Goal: Task Accomplishment & Management: Complete application form

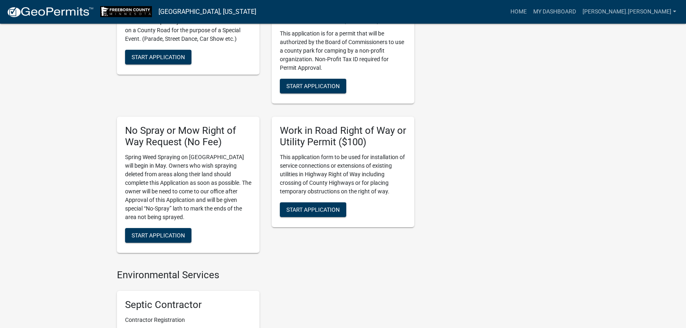
scroll to position [530, 0]
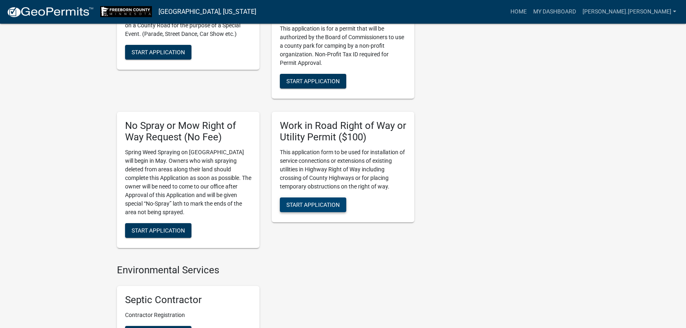
click at [311, 201] on span "Start Application" at bounding box center [312, 204] width 53 height 7
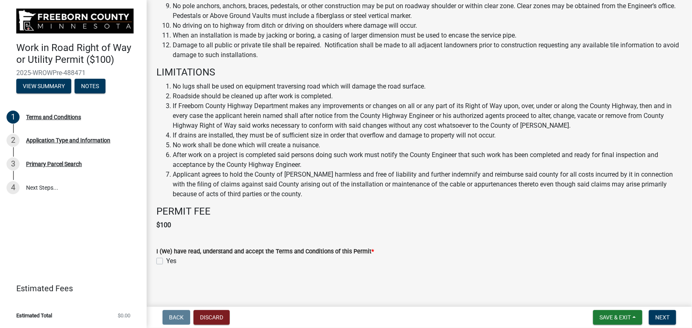
scroll to position [387, 0]
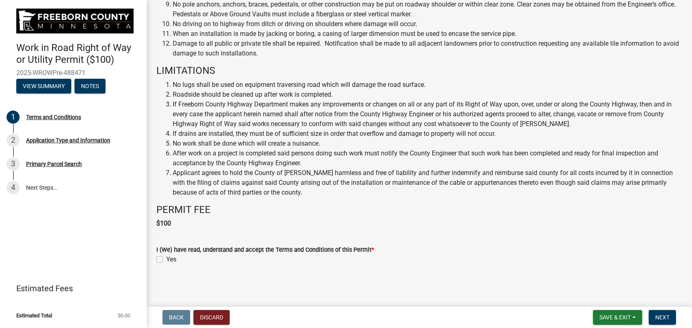
drag, startPoint x: 159, startPoint y: 258, endPoint x: 163, endPoint y: 256, distance: 4.3
click at [163, 256] on div "Yes" at bounding box center [419, 259] width 526 height 10
click at [166, 259] on label "Yes" at bounding box center [171, 259] width 10 height 10
click at [166, 259] on input "Yes" at bounding box center [168, 256] width 5 height 5
checkbox input "true"
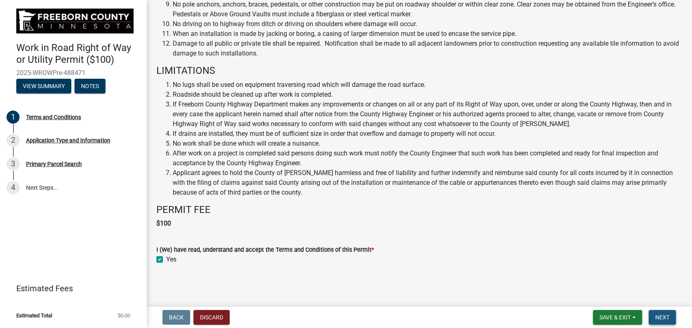
click at [665, 313] on button "Next" at bounding box center [662, 317] width 27 height 15
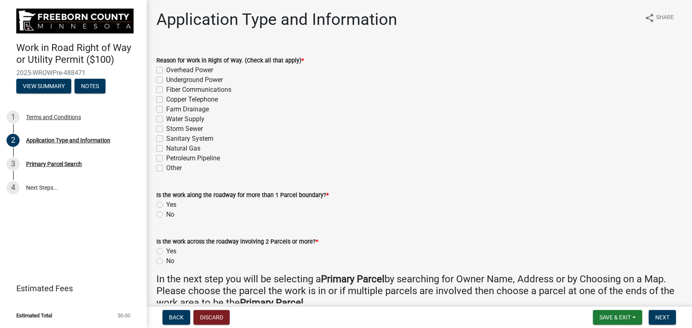
click at [166, 78] on label "Underground Power" at bounding box center [194, 80] width 57 height 10
click at [166, 78] on input "Underground Power" at bounding box center [168, 77] width 5 height 5
checkbox input "true"
checkbox input "false"
checkbox input "true"
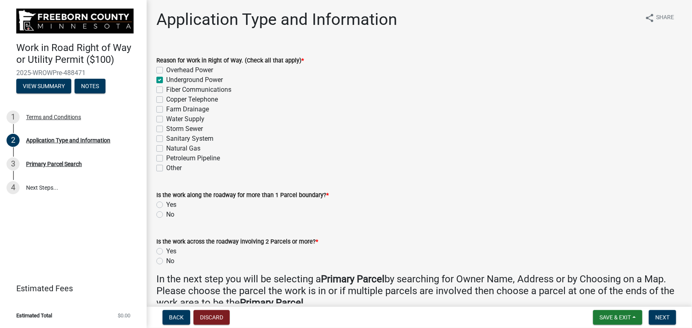
checkbox input "false"
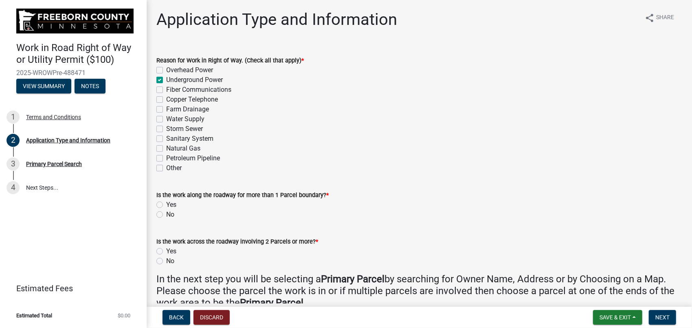
checkbox input "false"
click at [166, 214] on label "No" at bounding box center [170, 214] width 8 height 10
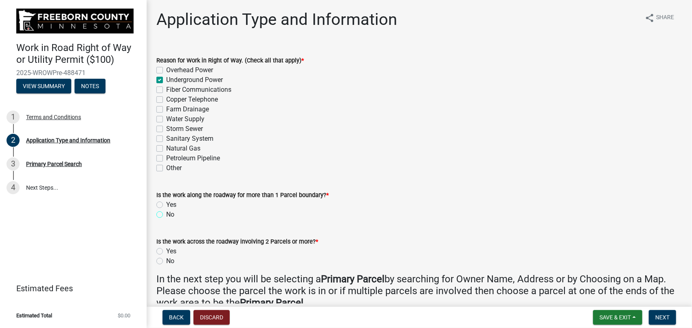
click at [166, 214] on input "No" at bounding box center [168, 211] width 5 height 5
radio input "true"
click at [166, 262] on label "No" at bounding box center [170, 261] width 8 height 10
click at [166, 261] on input "No" at bounding box center [168, 258] width 5 height 5
radio input "true"
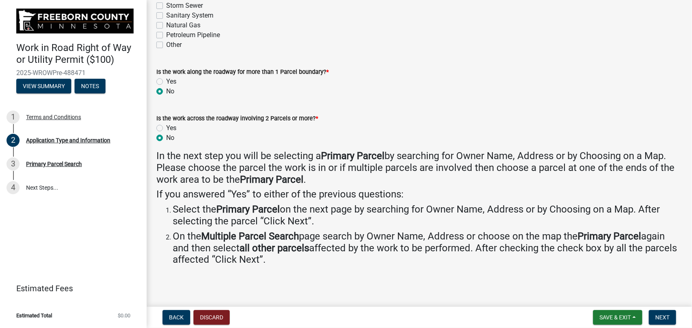
scroll to position [123, 0]
click at [662, 317] on span "Next" at bounding box center [663, 317] width 14 height 7
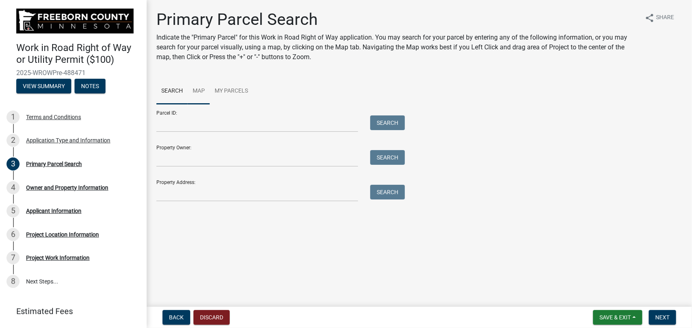
click at [198, 89] on link "Map" at bounding box center [199, 91] width 22 height 26
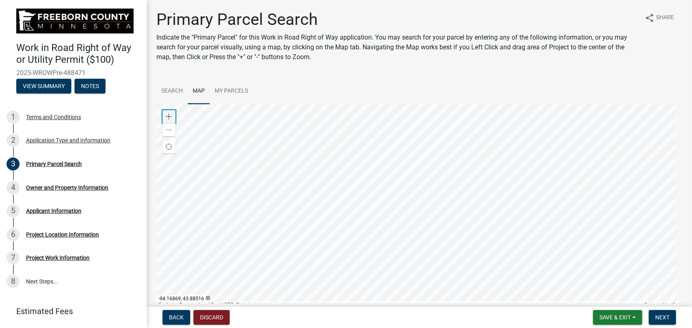
click at [167, 116] on span at bounding box center [169, 116] width 7 height 7
click at [443, 272] on div at bounding box center [419, 206] width 526 height 204
click at [469, 275] on div at bounding box center [419, 206] width 526 height 204
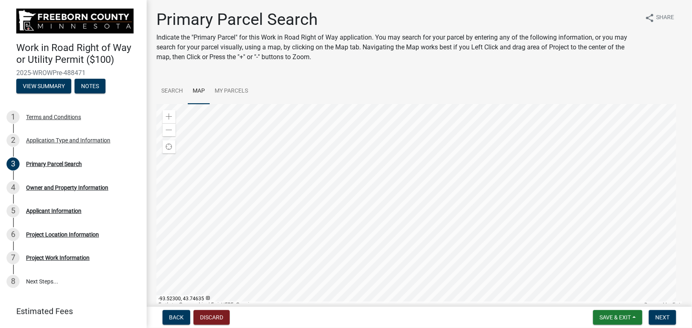
click at [439, 255] on div at bounding box center [419, 206] width 526 height 204
click at [169, 116] on span at bounding box center [169, 116] width 7 height 7
click at [439, 308] on div at bounding box center [419, 206] width 526 height 204
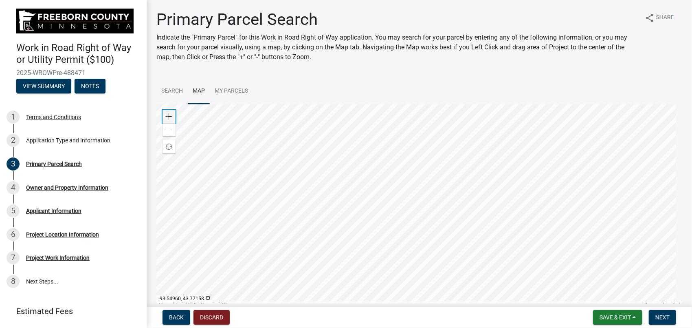
click at [170, 117] on span at bounding box center [169, 116] width 7 height 7
click at [371, 202] on div at bounding box center [419, 206] width 526 height 204
click at [376, 199] on div at bounding box center [419, 206] width 526 height 204
click at [168, 117] on span at bounding box center [169, 116] width 7 height 7
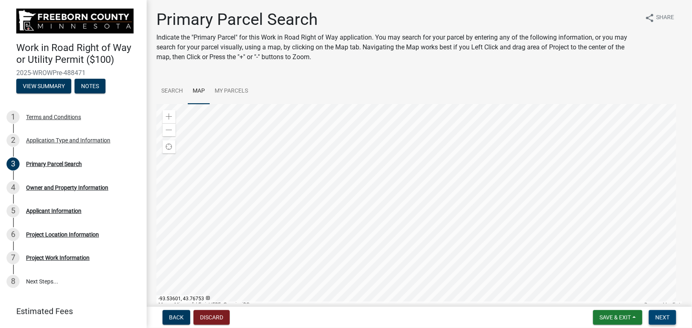
click at [663, 317] on span "Next" at bounding box center [663, 317] width 14 height 7
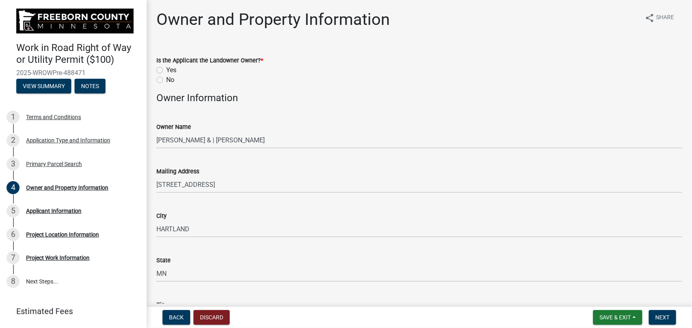
click at [166, 78] on label "No" at bounding box center [170, 80] width 8 height 10
click at [166, 78] on input "No" at bounding box center [168, 77] width 5 height 5
radio input "true"
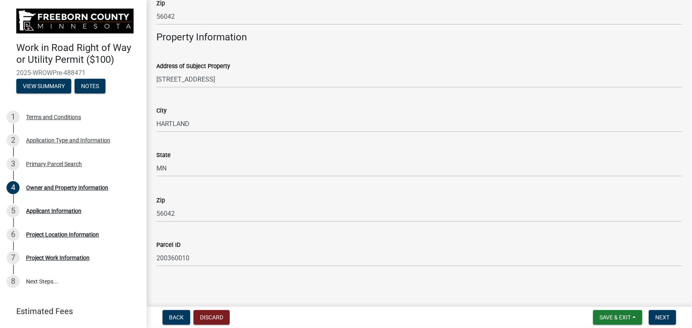
scroll to position [302, 0]
click at [664, 317] on span "Next" at bounding box center [663, 317] width 14 height 7
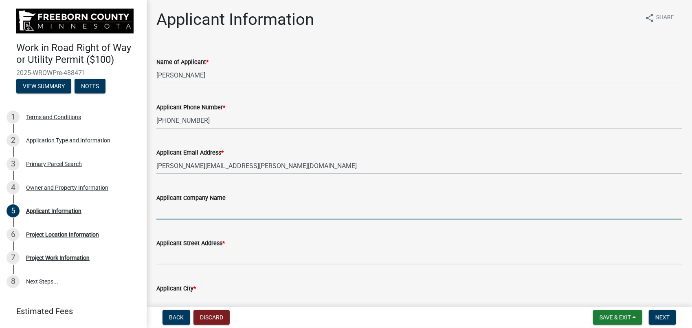
click at [249, 211] on input "Applicant Company Name" at bounding box center [419, 211] width 526 height 17
type input "[PERSON_NAME] Mower Electric Cooperative"
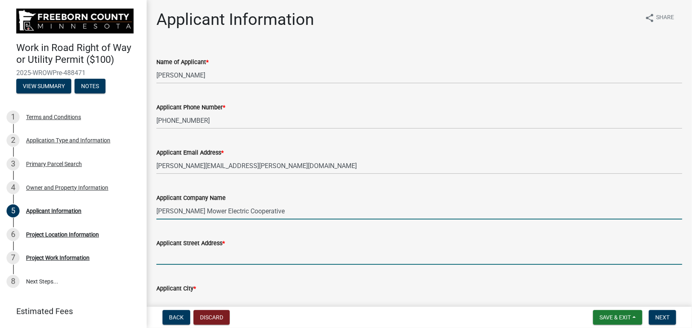
type input "[STREET_ADDRESS]"
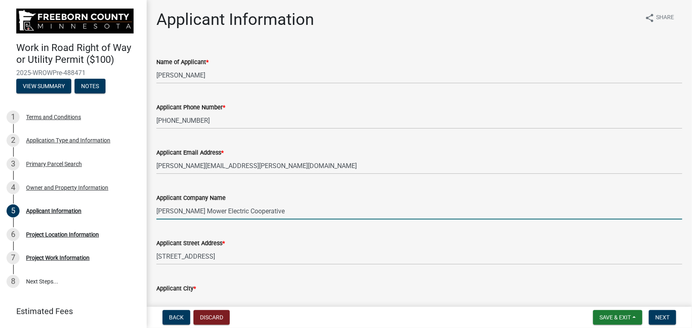
type input "[PERSON_NAME] [PERSON_NAME]"
type input "MN"
type input "56007"
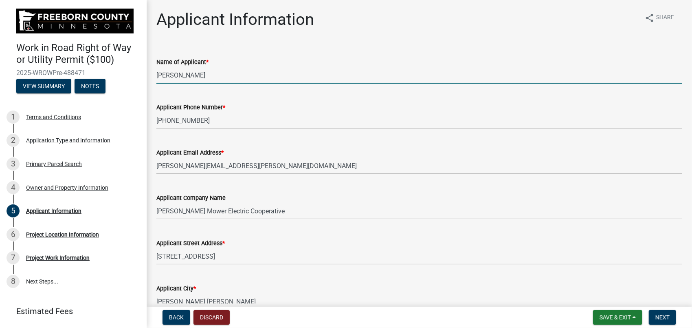
click at [182, 76] on input "[PERSON_NAME]" at bounding box center [419, 75] width 526 height 17
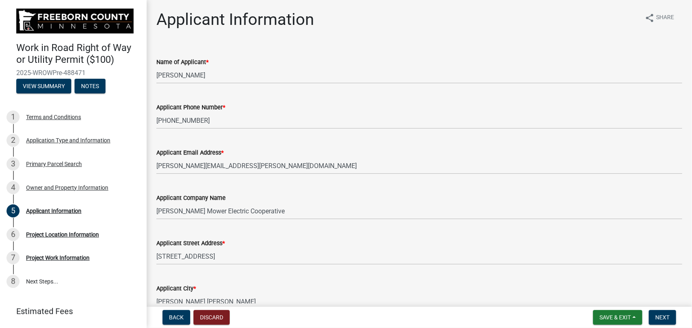
click at [157, 75] on div "Name of Applicant * [PERSON_NAME]" at bounding box center [419, 65] width 538 height 38
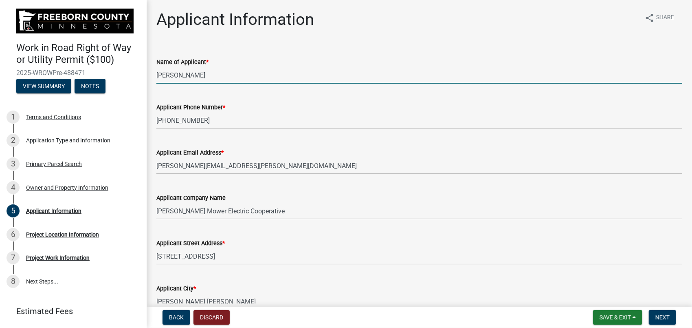
click at [158, 74] on input "[PERSON_NAME]" at bounding box center [419, 75] width 526 height 17
click at [286, 73] on input "[PERSON_NAME] MOWER ELECTRIC COOPERATIVE- [PERSON_NAME]" at bounding box center [419, 75] width 526 height 17
click at [289, 75] on input "[PERSON_NAME] MOWER ELECTRIC COOPERATIVE- [PERSON_NAME]" at bounding box center [419, 75] width 526 height 17
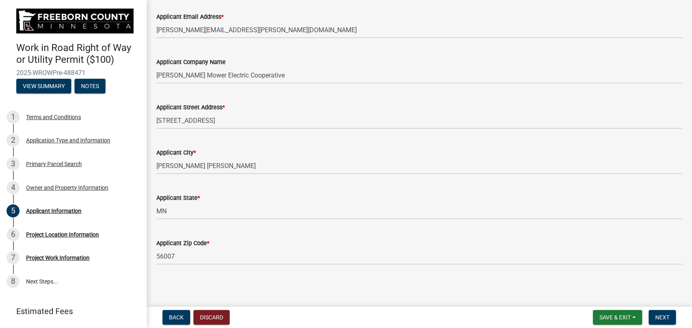
scroll to position [136, 0]
type input "[PERSON_NAME] MOWER ELECTRIC COOPERATIVE - [PERSON_NAME]"
click at [661, 315] on span "Next" at bounding box center [663, 317] width 14 height 7
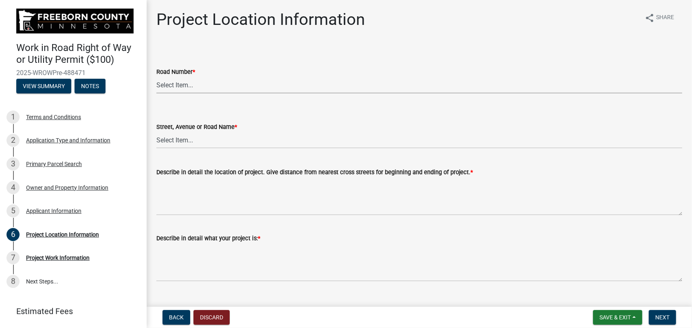
click at [170, 84] on select "Select Item... CSAH 001 CSAH 002 CSAH 003 CSAH 004 CSAH 005 CSAH 006 CSAH 007 C…" at bounding box center [419, 85] width 526 height 17
click at [156, 77] on select "Select Item... CSAH 001 CSAH 002 CSAH 003 CSAH 004 CSAH 005 CSAH 006 CSAH 007 C…" at bounding box center [419, 85] width 526 height 17
select select "df6940b4-9462-438f-8323-db20ebcb1c95"
click at [182, 140] on select "Select Item... 1 AV 1 AV N 1 AV NE 1 AV NW 1 AV S 1 AV SE [GEOGRAPHIC_DATA] AV …" at bounding box center [419, 140] width 526 height 17
click at [156, 132] on select "Select Item... 1 AV 1 AV N 1 AV NE 1 AV NW 1 AV S 1 AV SE [GEOGRAPHIC_DATA] AV …" at bounding box center [419, 140] width 526 height 17
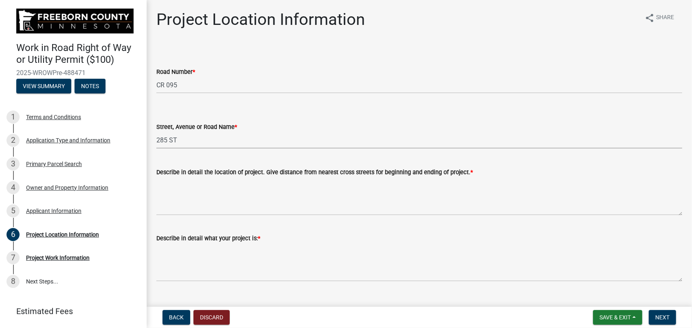
select select "f58c191e-faa1-4959-b46f-aee0161cad33"
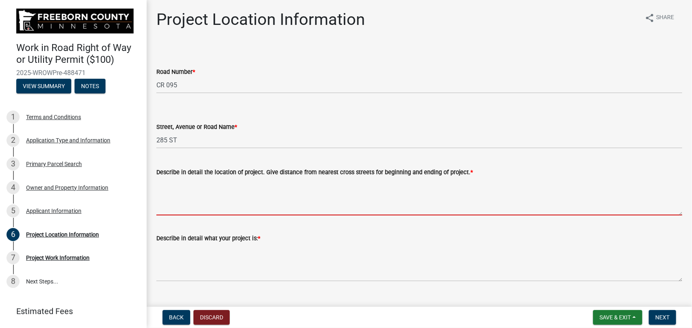
click at [165, 183] on textarea "Describe in detail the location of project. Give distance from nearest cross st…" at bounding box center [419, 196] width 526 height 38
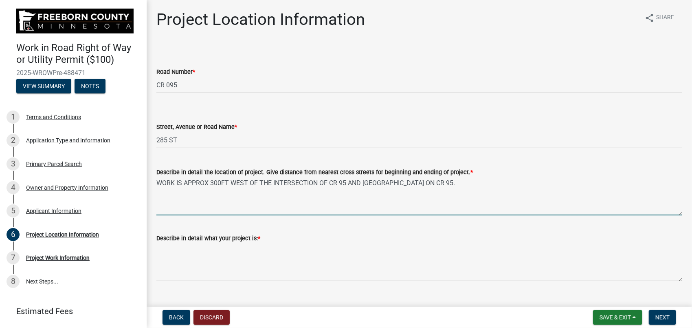
type textarea "WORK IS APPROX 300FT WEST OF THE INTERSECTION OF CR 95 AND [GEOGRAPHIC_DATA] ON…"
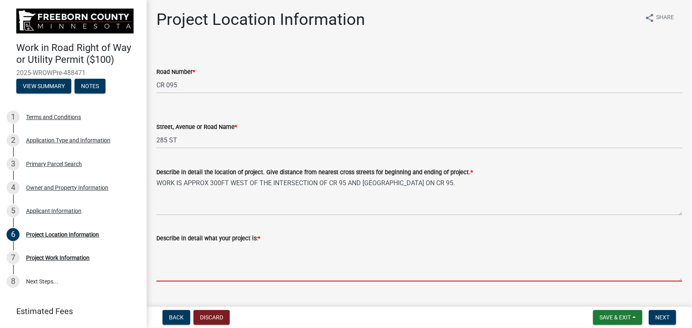
click at [187, 249] on textarea "Describe in detail what your project is: *" at bounding box center [419, 262] width 526 height 38
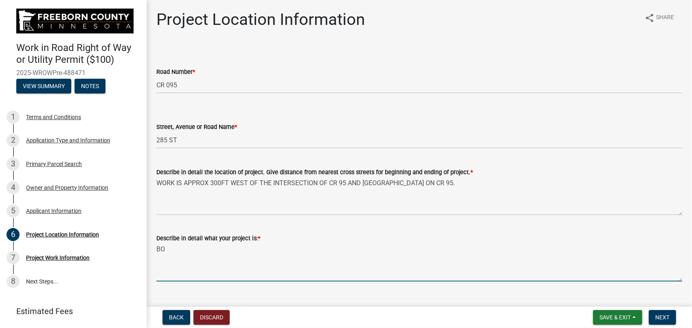
type textarea "B"
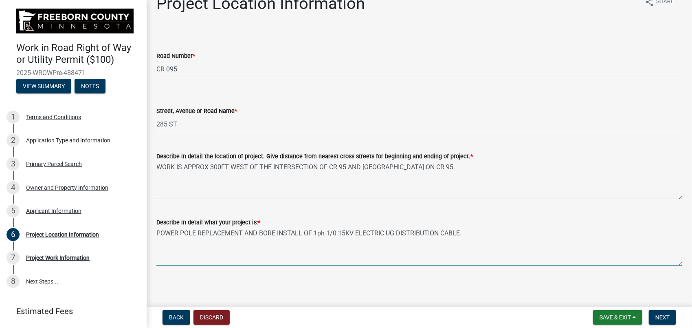
scroll to position [16, 0]
type textarea "POWER POLE REPLACEMENT AND BORE INSTALL OF 1ph 1/0 15KV ELECTRIC UG DISTRIBUTIO…"
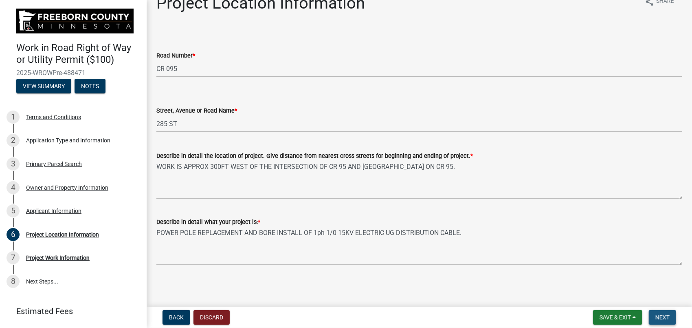
click at [668, 318] on span "Next" at bounding box center [663, 317] width 14 height 7
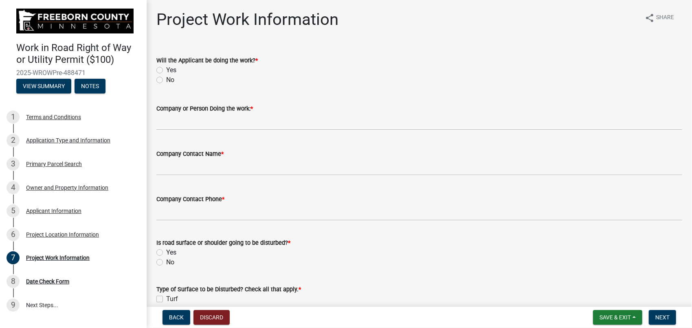
click at [166, 71] on label "Yes" at bounding box center [171, 70] width 10 height 10
click at [166, 71] on input "Yes" at bounding box center [168, 67] width 5 height 5
radio input "true"
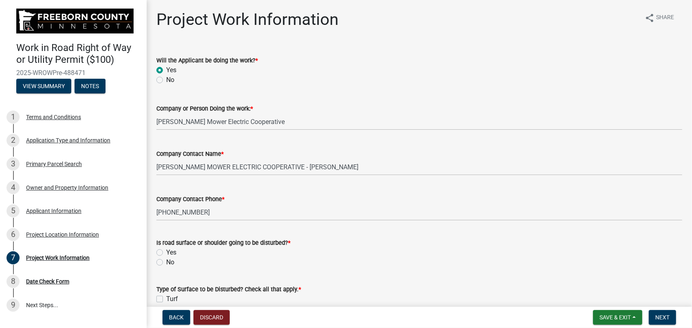
click at [166, 262] on label "No" at bounding box center [170, 262] width 8 height 10
click at [166, 262] on input "No" at bounding box center [168, 259] width 5 height 5
radio input "true"
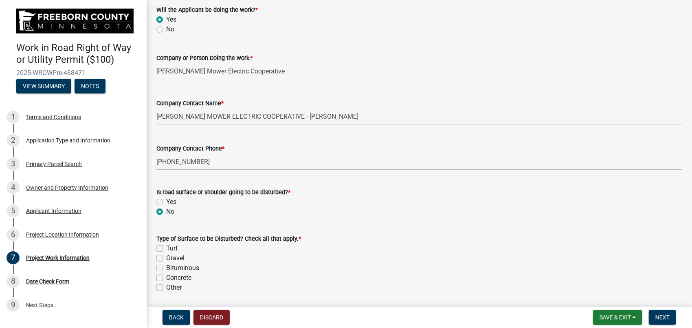
scroll to position [122, 0]
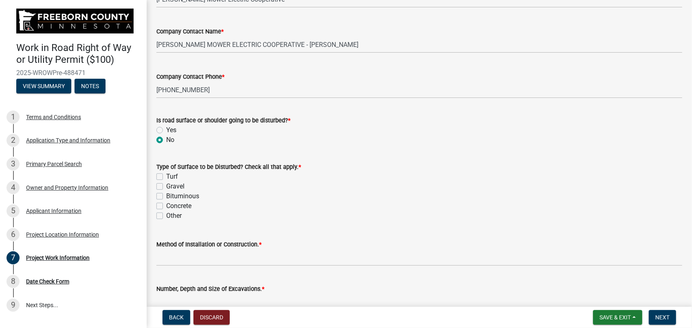
click at [166, 174] on label "Turf" at bounding box center [172, 177] width 12 height 10
click at [166, 174] on input "Turf" at bounding box center [168, 174] width 5 height 5
checkbox input "true"
checkbox input "false"
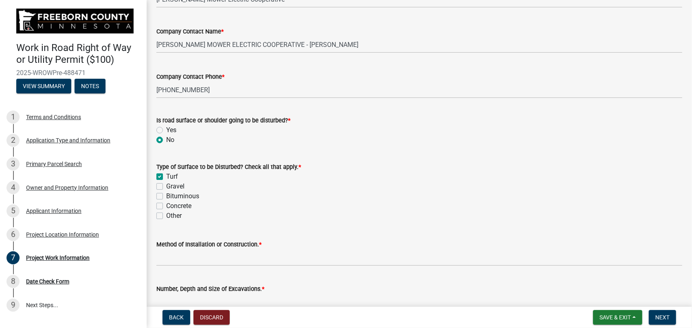
checkbox input "false"
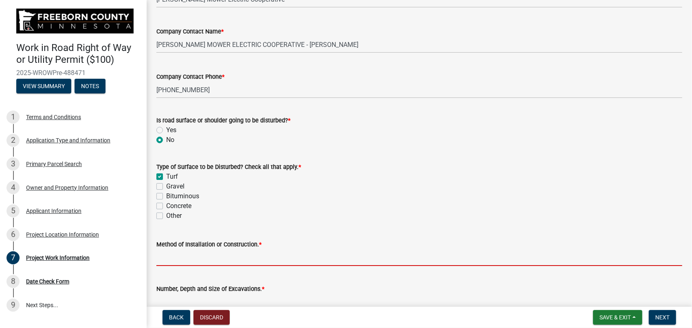
click at [215, 257] on input "Method of Installation or Construction. *" at bounding box center [419, 257] width 526 height 17
type input "DIRECTIONAL BORE"
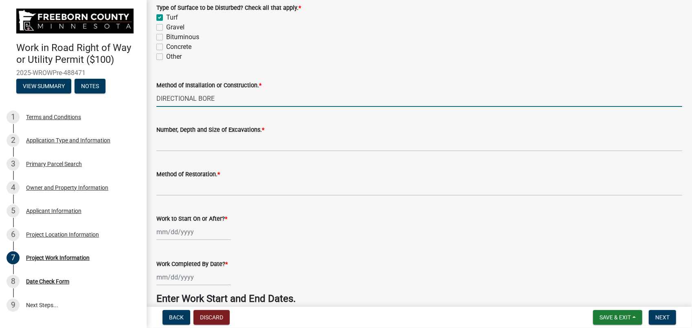
scroll to position [285, 0]
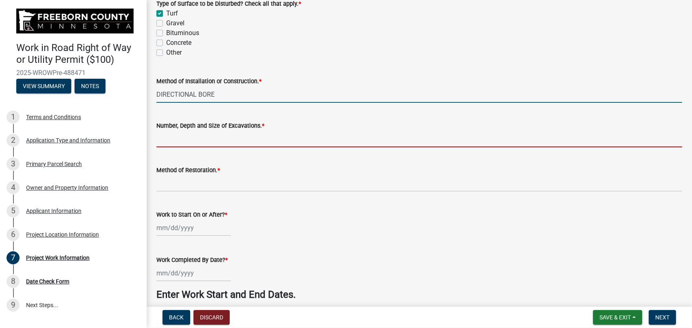
click at [196, 141] on input "Number, Depth and Size of Excavations. *" at bounding box center [419, 138] width 526 height 17
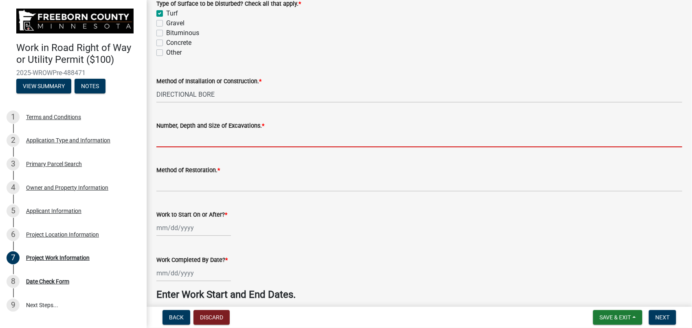
type input "1 - 4 X 4 X 4 BORE OPENING APPROXIMATELY"
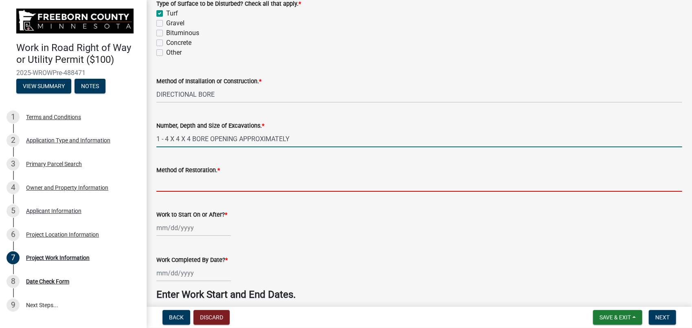
click at [202, 183] on input "Method of Restoration. *" at bounding box center [419, 183] width 526 height 17
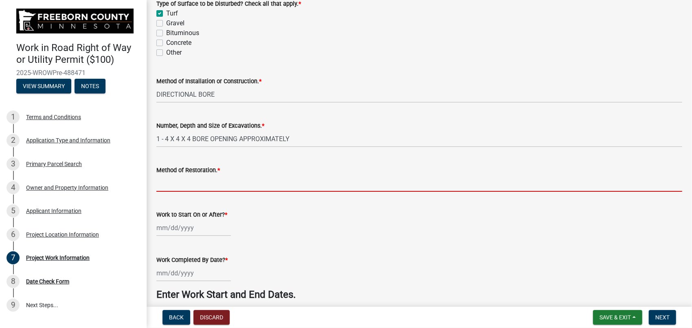
type input "BACK FILL, TAMP, AND SEED."
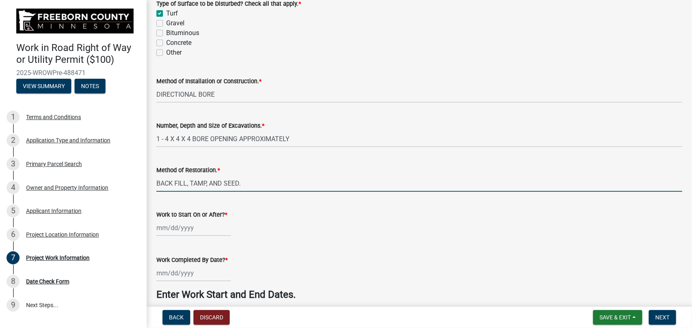
click at [201, 229] on input "Work to Start On or After? *" at bounding box center [193, 227] width 75 height 17
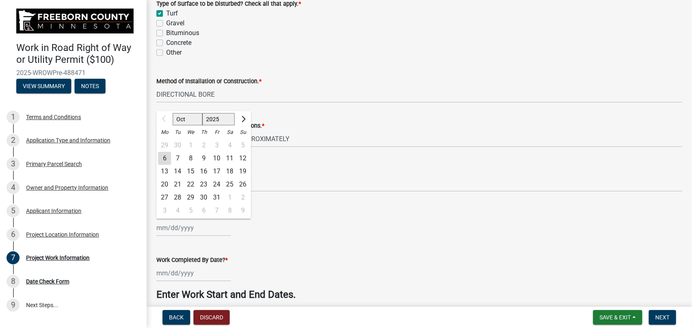
click at [163, 170] on div "13" at bounding box center [164, 171] width 13 height 13
type input "[DATE]"
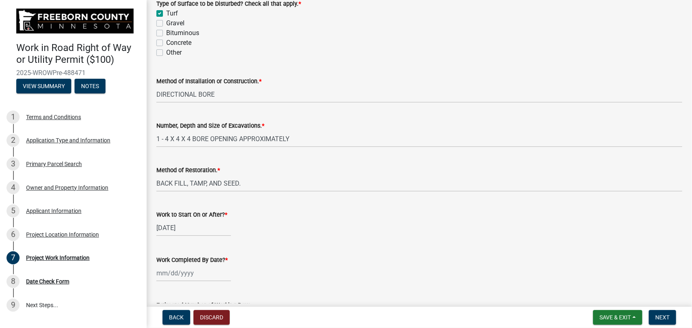
click at [172, 274] on input "Work Completed By Date? *" at bounding box center [193, 272] width 75 height 17
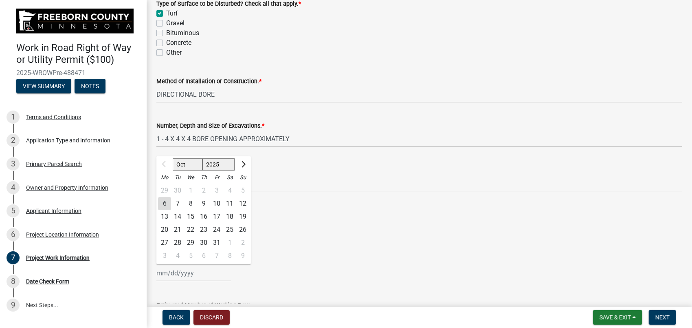
click at [167, 229] on div "20" at bounding box center [164, 229] width 13 height 13
type input "[DATE]"
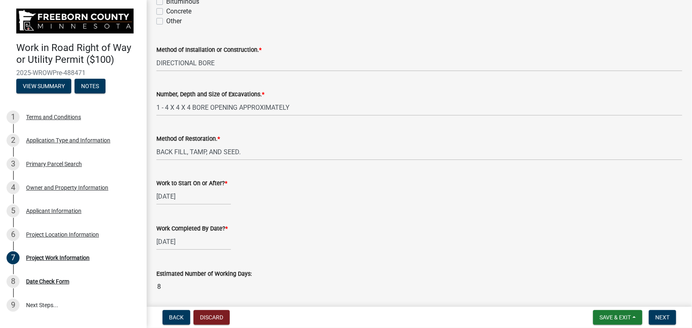
scroll to position [353, 0]
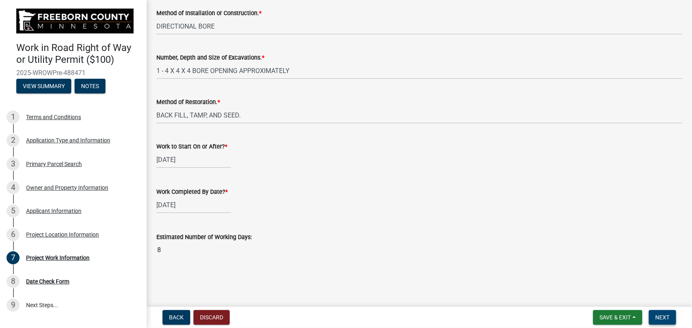
click at [660, 316] on span "Next" at bounding box center [663, 317] width 14 height 7
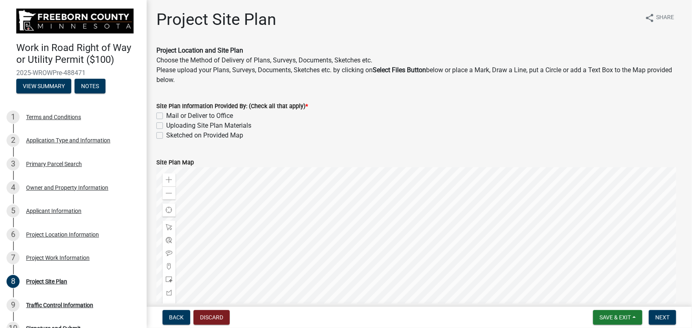
click at [166, 125] on label "Uploading Site Plan Materials" at bounding box center [208, 126] width 85 height 10
click at [166, 125] on input "Uploading Site Plan Materials" at bounding box center [168, 123] width 5 height 5
checkbox input "true"
checkbox input "false"
checkbox input "true"
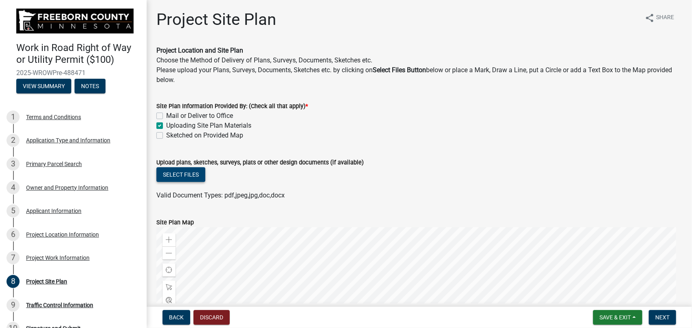
click at [178, 174] on button "Select files" at bounding box center [180, 174] width 49 height 15
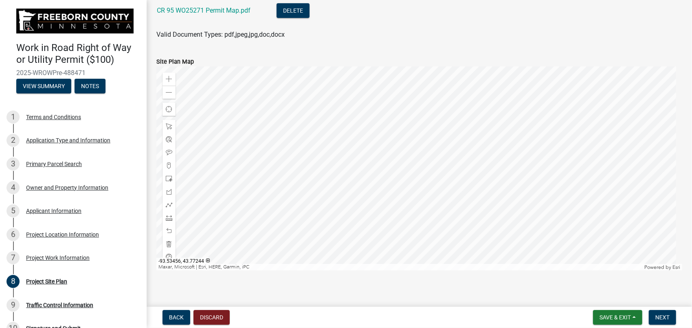
scroll to position [196, 0]
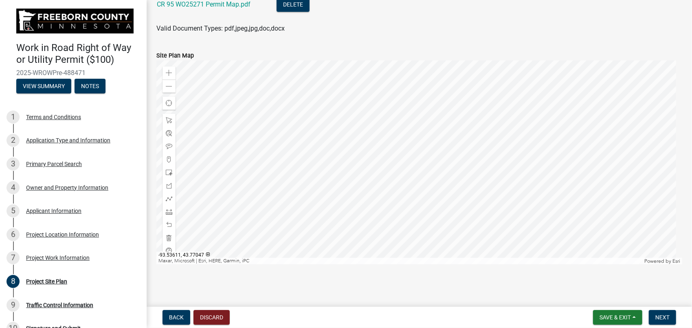
click at [385, 113] on div at bounding box center [419, 162] width 526 height 204
click at [436, 180] on div at bounding box center [419, 162] width 526 height 204
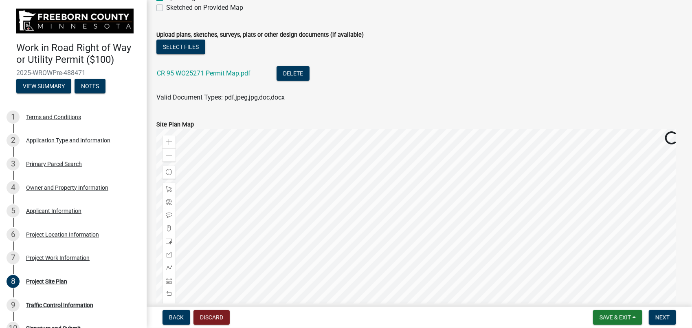
scroll to position [115, 0]
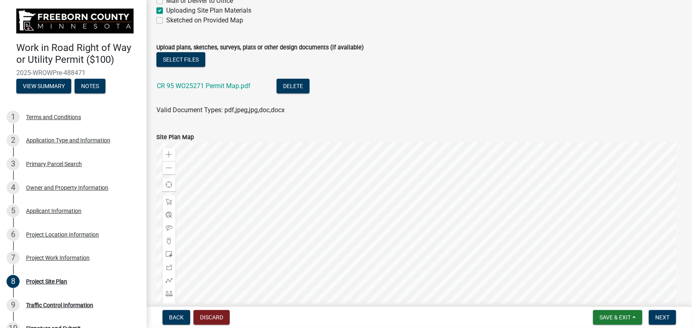
click at [166, 20] on label "Sketched on Provided Map" at bounding box center [204, 20] width 77 height 10
click at [166, 20] on input "Sketched on Provided Map" at bounding box center [168, 17] width 5 height 5
checkbox input "true"
checkbox input "false"
checkbox input "true"
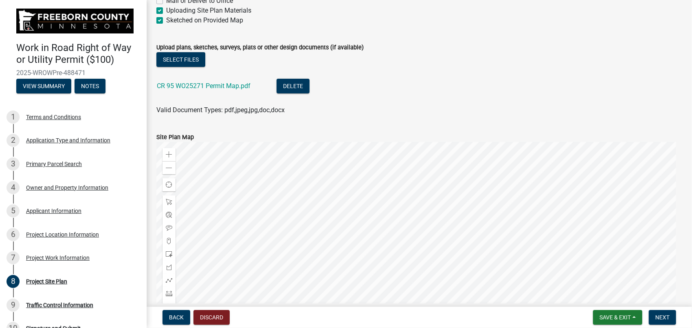
checkbox input "true"
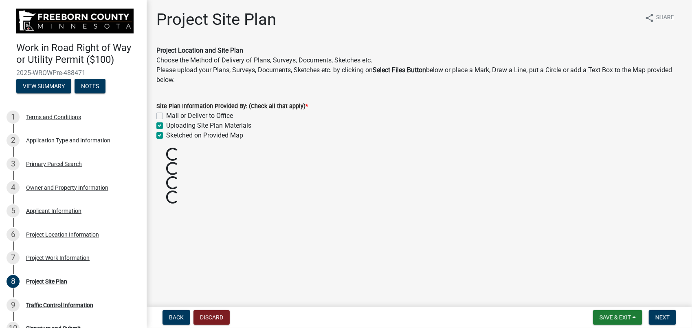
scroll to position [0, 0]
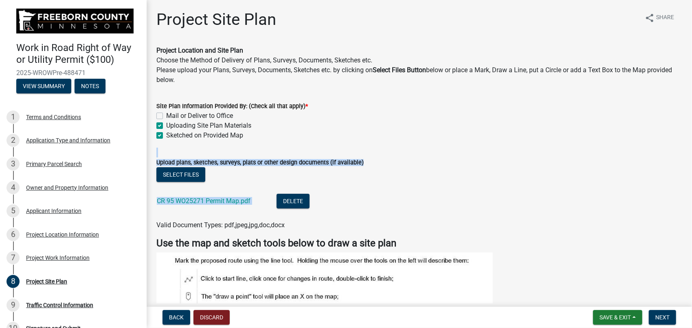
drag, startPoint x: 369, startPoint y: 218, endPoint x: 367, endPoint y: 150, distance: 68.1
click at [367, 150] on form "Upload plans, sketches, surveys, plats or other design documents (if available)…" at bounding box center [419, 189] width 526 height 82
click at [474, 206] on li "CR 95 WO25271 Permit Map.pdf Delete" at bounding box center [419, 202] width 526 height 30
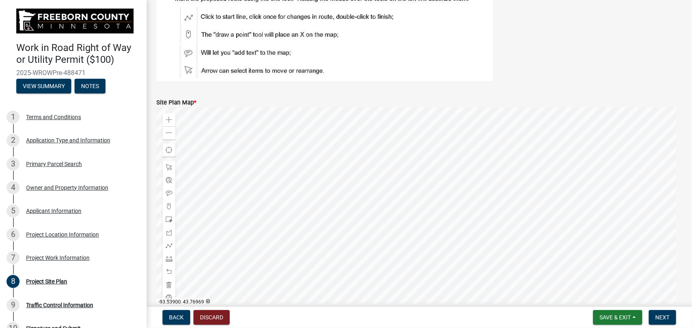
scroll to position [262, 0]
click at [189, 17] on img at bounding box center [324, 35] width 337 height 90
click at [217, 16] on img at bounding box center [324, 35] width 337 height 90
click at [172, 245] on span at bounding box center [169, 245] width 7 height 7
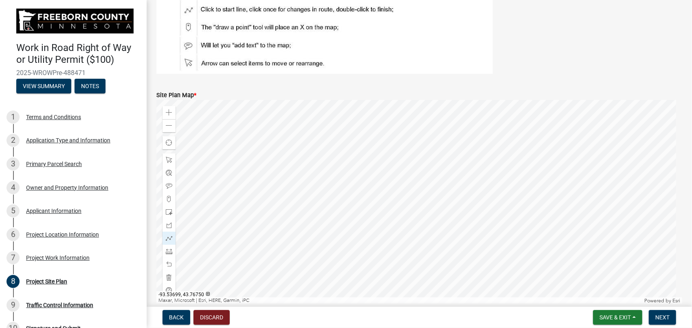
click at [358, 271] on div at bounding box center [419, 202] width 526 height 204
click at [359, 218] on div at bounding box center [419, 202] width 526 height 204
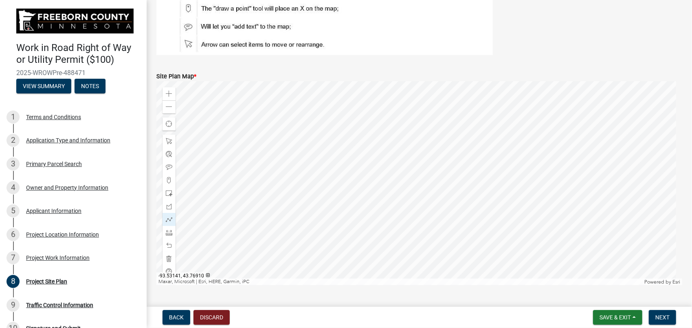
scroll to position [308, 0]
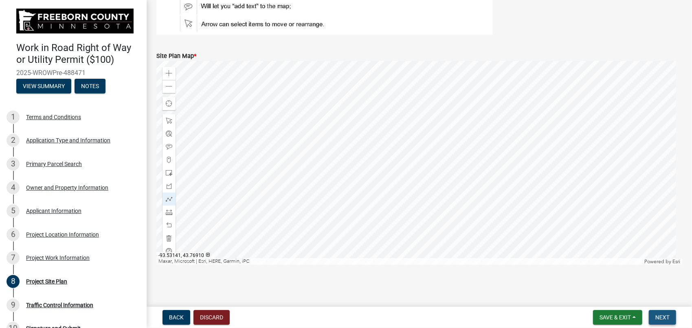
click at [659, 314] on span "Next" at bounding box center [663, 317] width 14 height 7
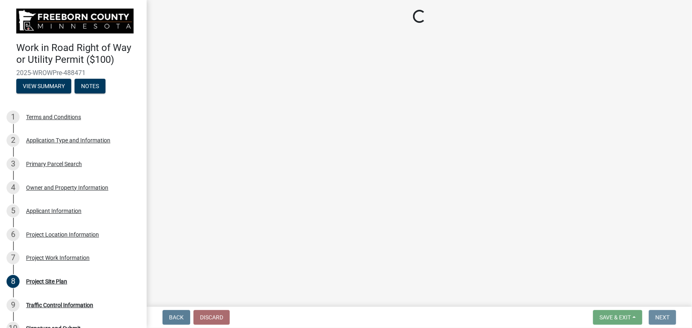
scroll to position [0, 0]
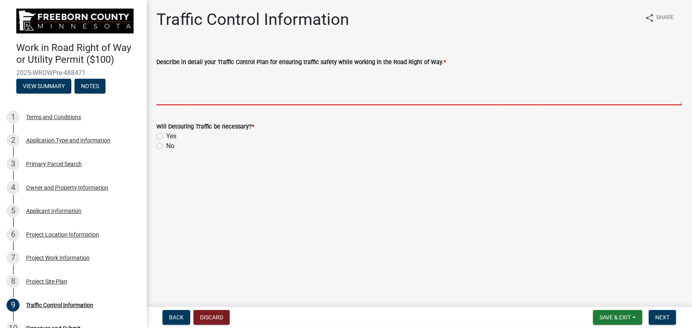
click at [214, 93] on textarea "Describe in detail your Traffic Control Plan for ensuring traffic safety while …" at bounding box center [419, 86] width 526 height 38
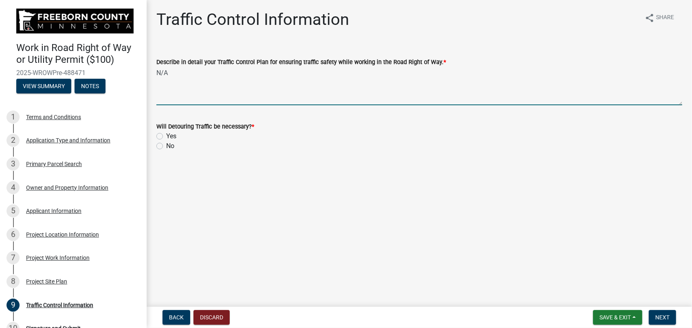
type textarea "N/A"
click at [166, 145] on label "No" at bounding box center [170, 146] width 8 height 10
click at [166, 145] on input "No" at bounding box center [168, 143] width 5 height 5
radio input "true"
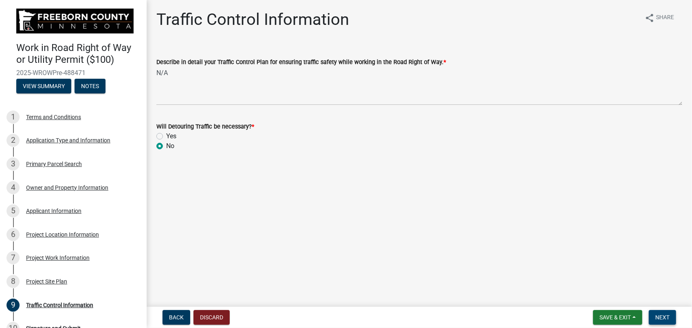
click at [655, 319] on button "Next" at bounding box center [662, 317] width 27 height 15
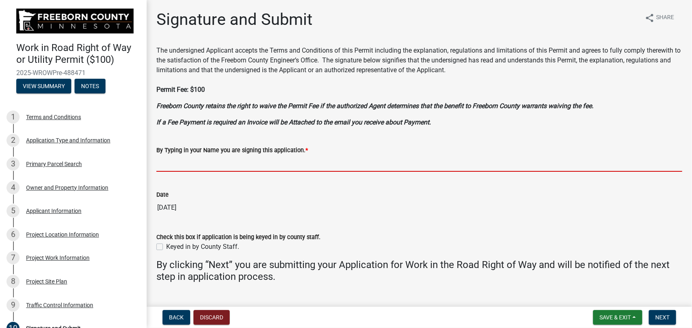
click at [272, 165] on input "By Typing in your Name you are signing this application. *" at bounding box center [419, 163] width 526 height 17
type input "[PERSON_NAME]"
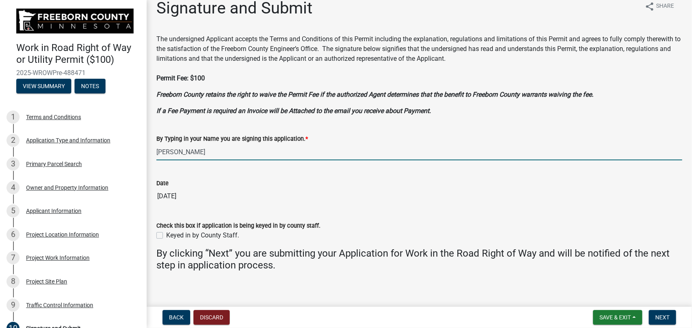
scroll to position [17, 0]
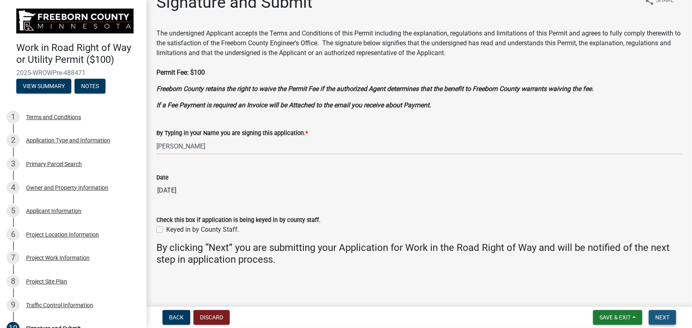
click at [659, 316] on span "Next" at bounding box center [663, 317] width 14 height 7
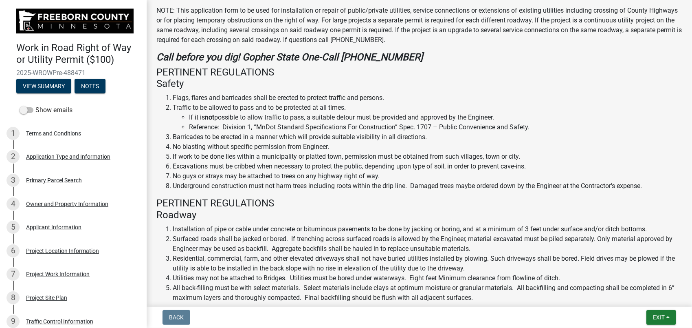
scroll to position [0, 0]
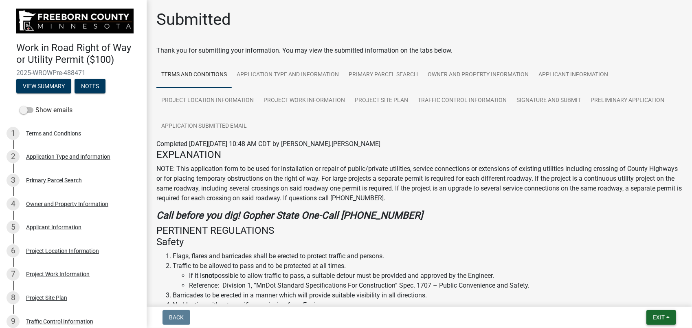
click at [660, 313] on button "Exit" at bounding box center [662, 317] width 30 height 15
click at [645, 296] on button "Save & Exit" at bounding box center [644, 296] width 65 height 20
